Goal: Task Accomplishment & Management: Find specific page/section

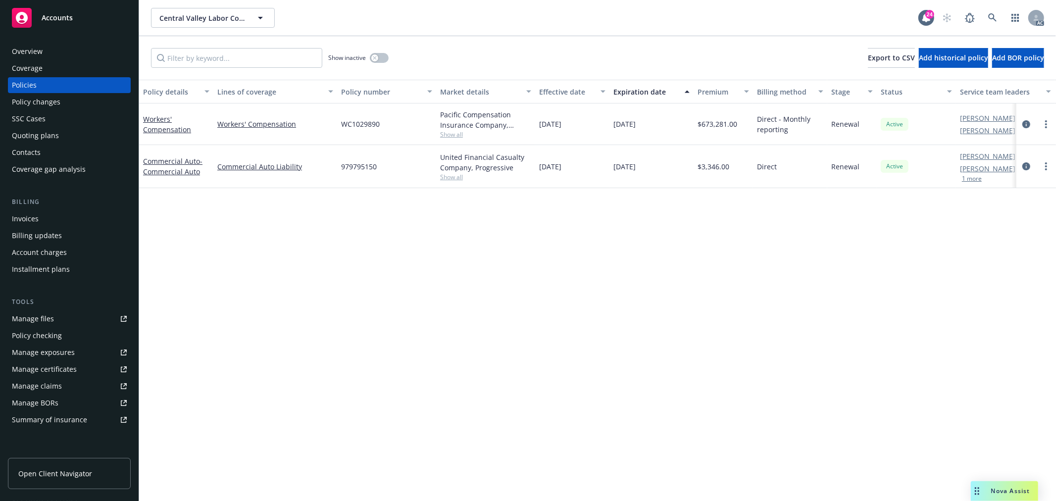
click at [88, 56] on div "Overview" at bounding box center [69, 52] width 115 height 16
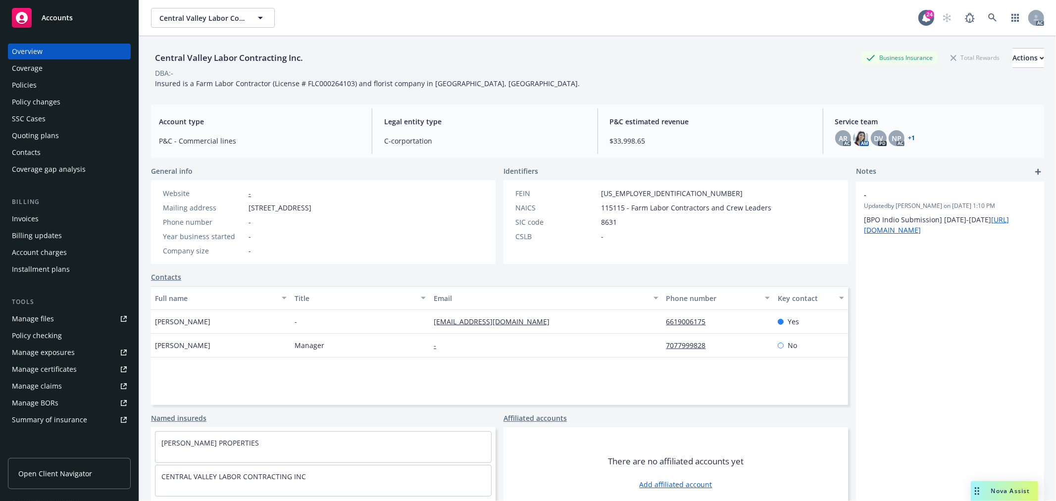
click at [650, 53] on div "Central Valley Labor Contracting Inc. Business Insurance Total Rewards Actions" at bounding box center [597, 58] width 893 height 20
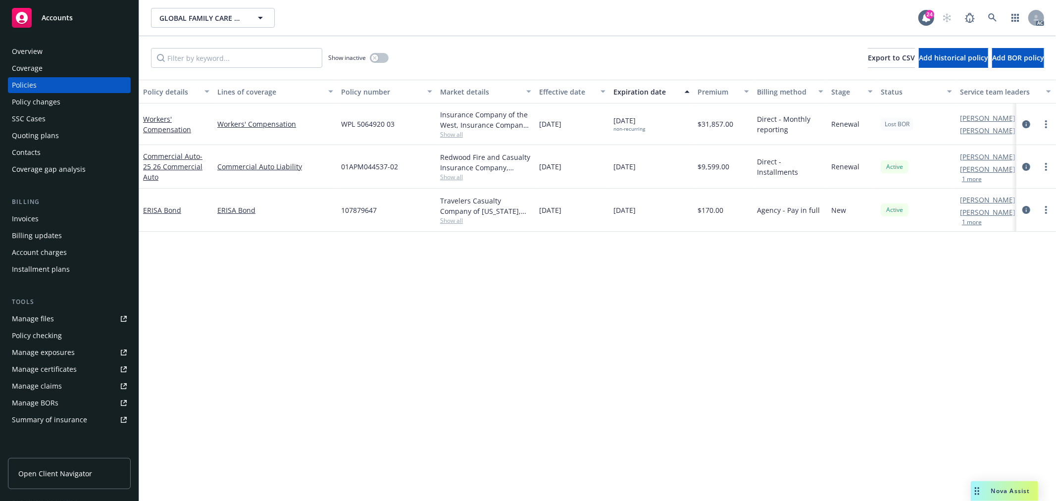
click at [72, 318] on link "Manage files" at bounding box center [69, 319] width 123 height 16
click at [452, 173] on span "Show all" at bounding box center [485, 177] width 91 height 8
click at [560, 169] on span "02/28/2025" at bounding box center [550, 166] width 22 height 10
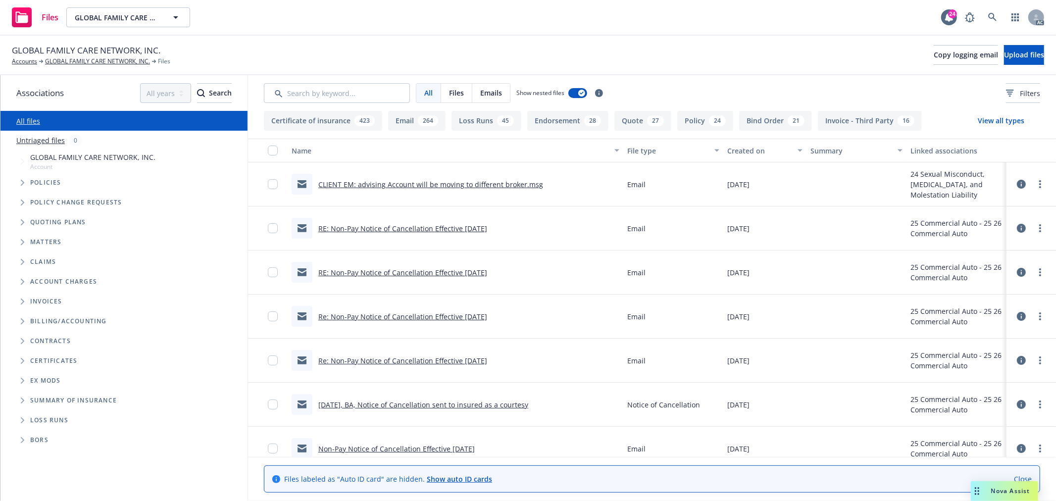
click at [489, 184] on link "CLIENT EM: advising Account will be moving to different broker.msg" at bounding box center [430, 184] width 225 height 9
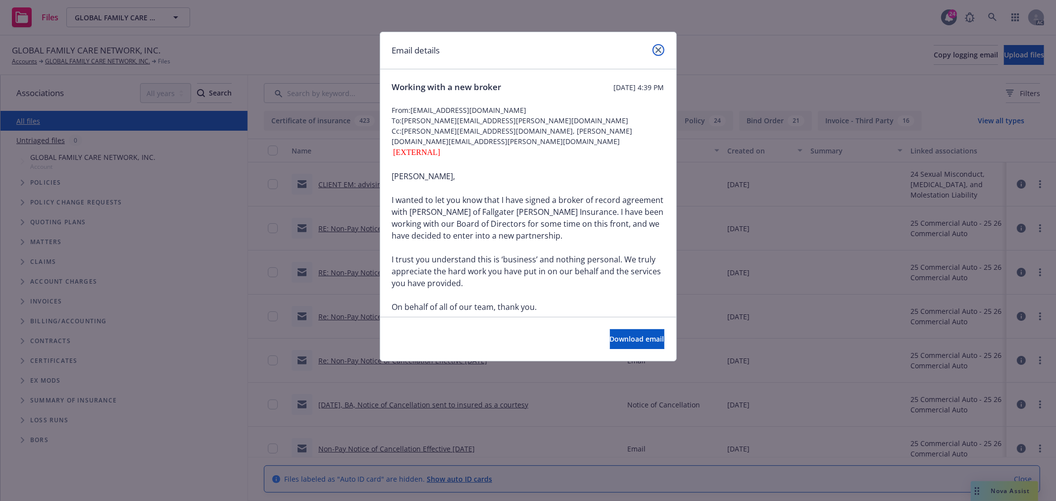
click at [659, 50] on icon "close" at bounding box center [658, 50] width 6 height 6
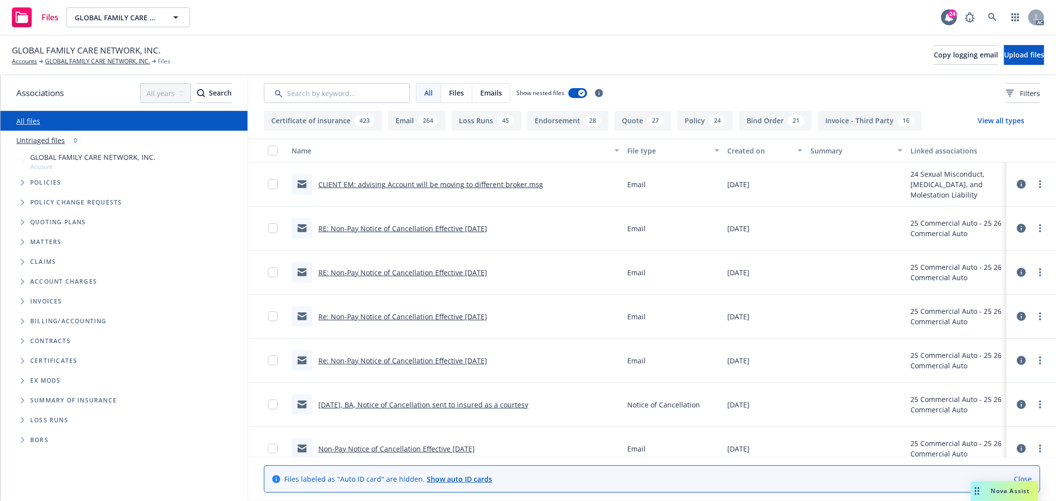
click at [474, 185] on link "CLIENT EM: advising Account will be moving to different broker.msg" at bounding box center [430, 184] width 225 height 9
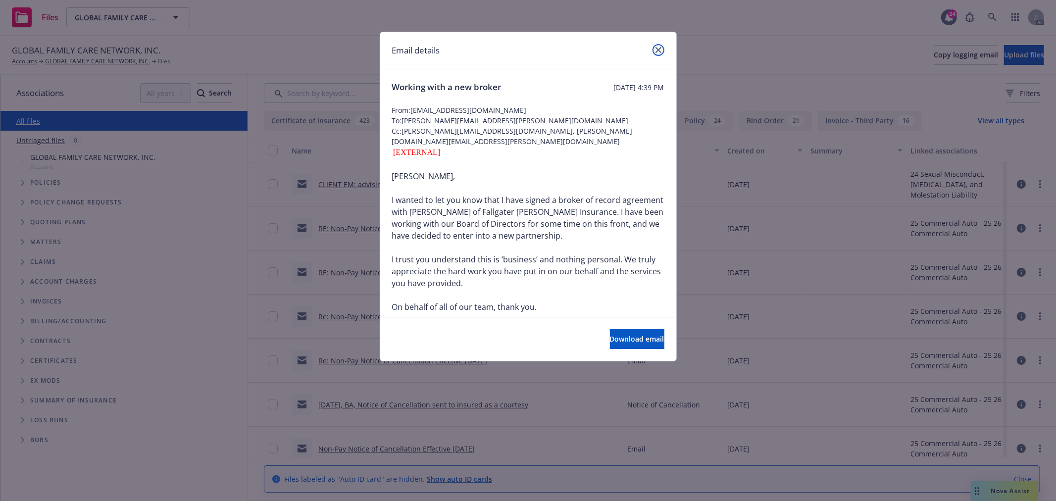
click at [654, 48] on link "close" at bounding box center [658, 50] width 12 height 12
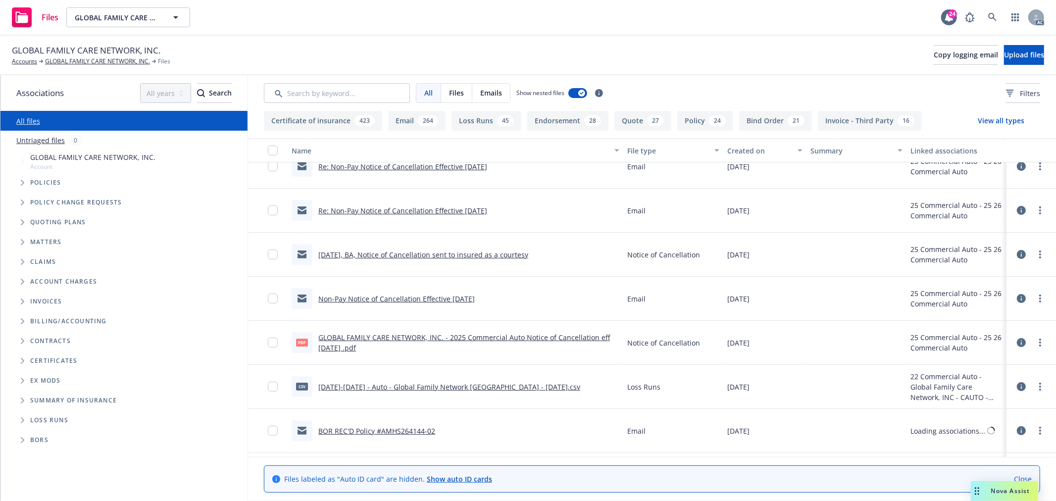
scroll to position [165, 0]
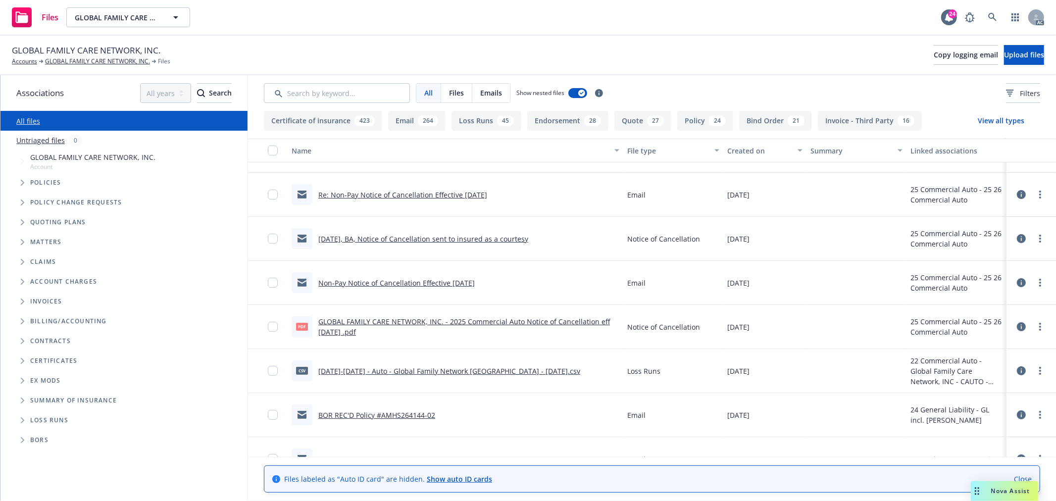
click at [553, 30] on div "Files GLOBAL FAMILY CARE NETWORK, INC. GLOBAL FAMILY CARE NETWORK, INC. 24 AC" at bounding box center [528, 18] width 1056 height 36
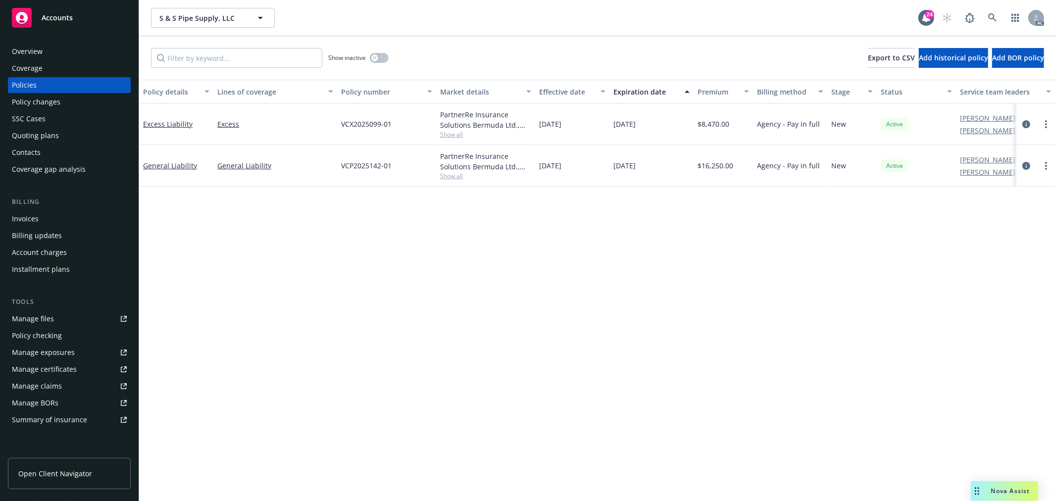
click at [46, 47] on div "Overview" at bounding box center [69, 52] width 115 height 16
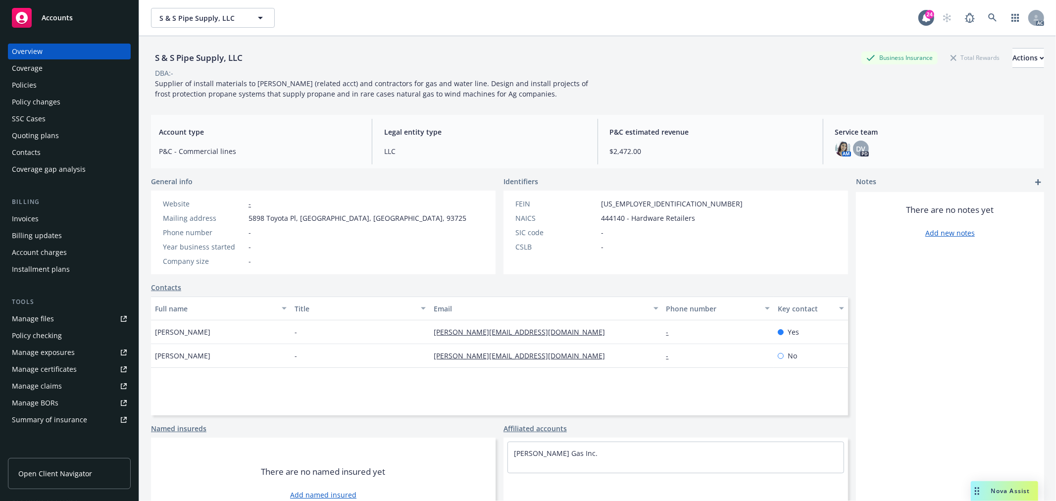
click at [26, 80] on div "Policies" at bounding box center [24, 85] width 25 height 16
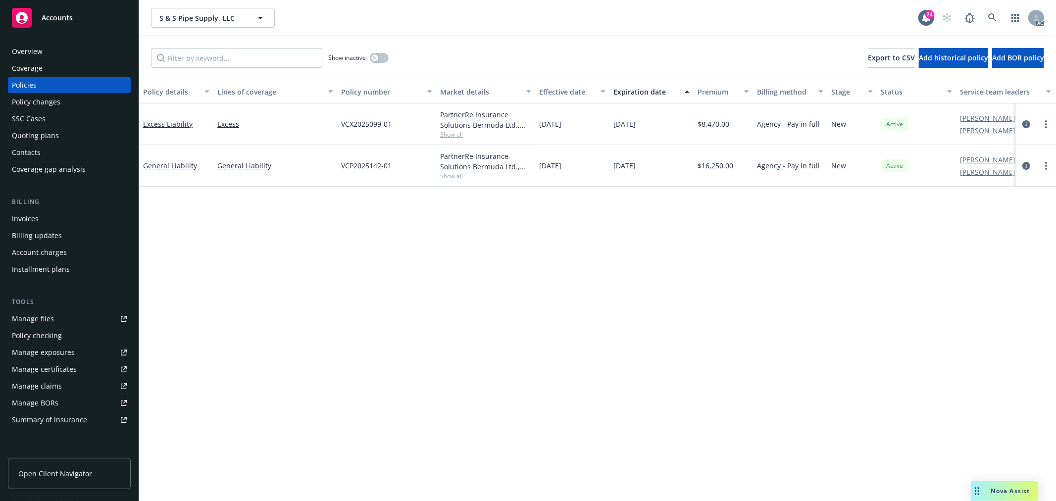
click at [73, 320] on link "Manage files" at bounding box center [69, 319] width 123 height 16
